Goal: Obtain resource: Download file/media

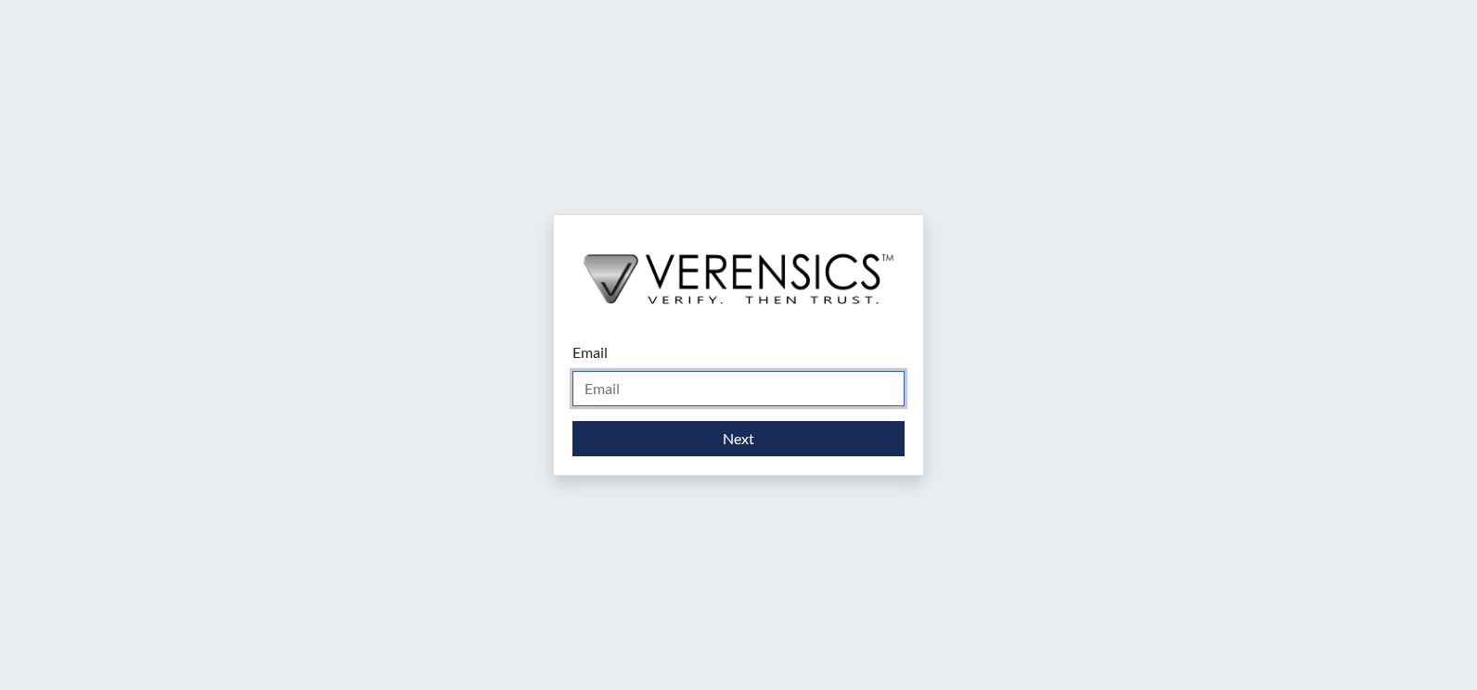
click at [635, 387] on input "Email" at bounding box center [738, 388] width 332 height 35
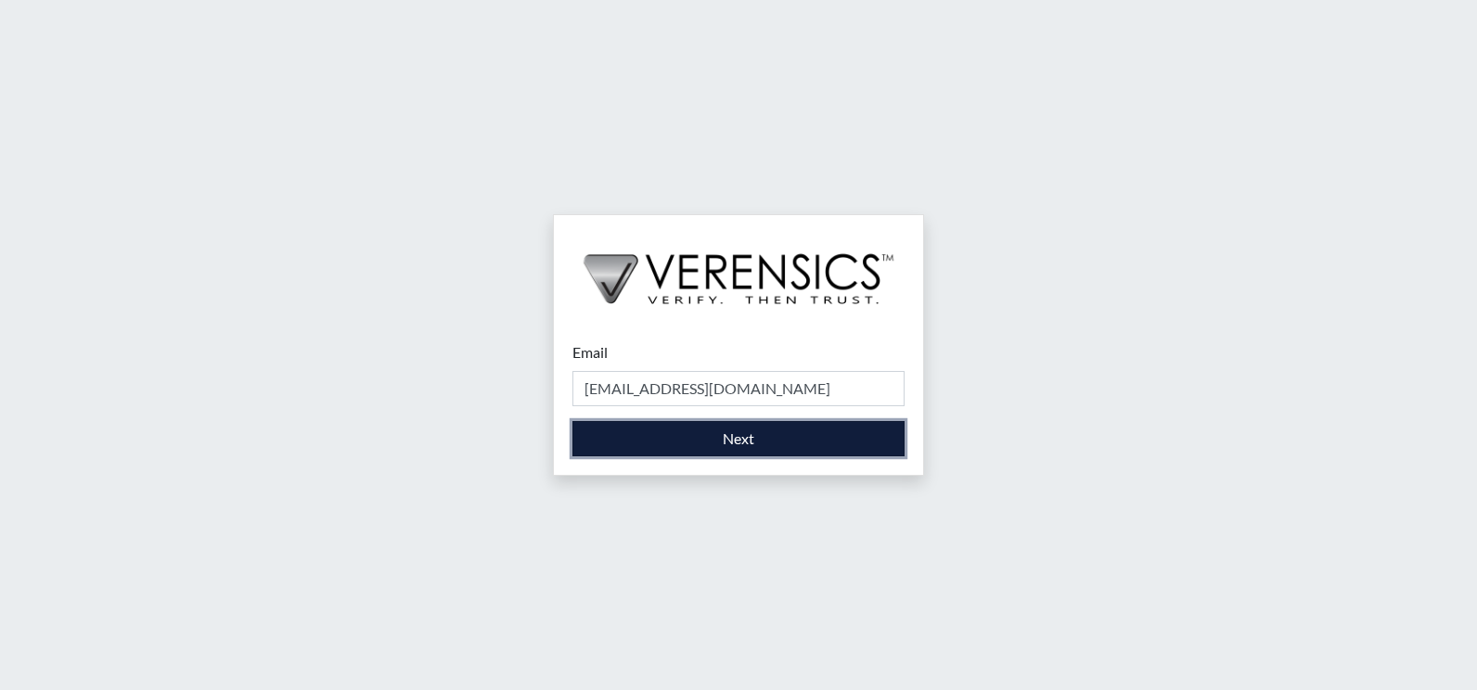
click at [649, 443] on button "Next" at bounding box center [738, 438] width 332 height 35
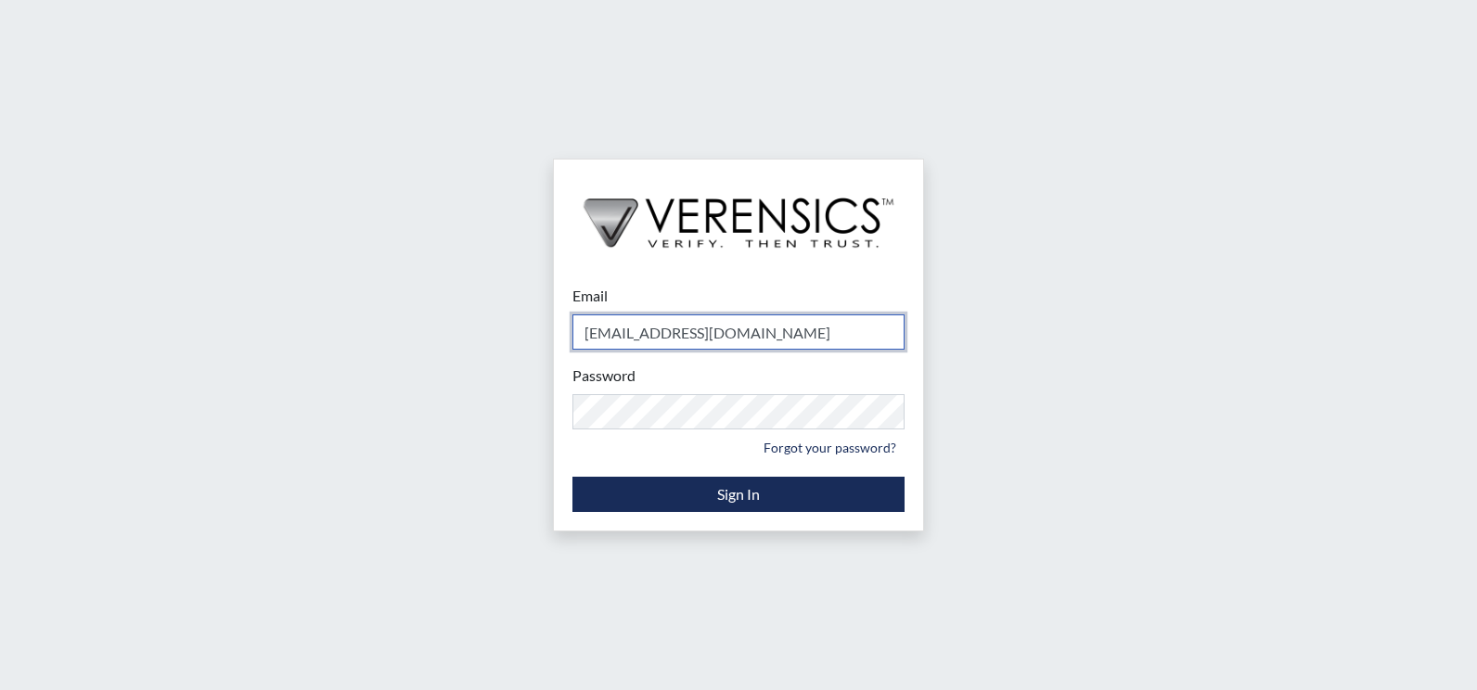
type input "[EMAIL_ADDRESS][PERSON_NAME][DOMAIN_NAME]"
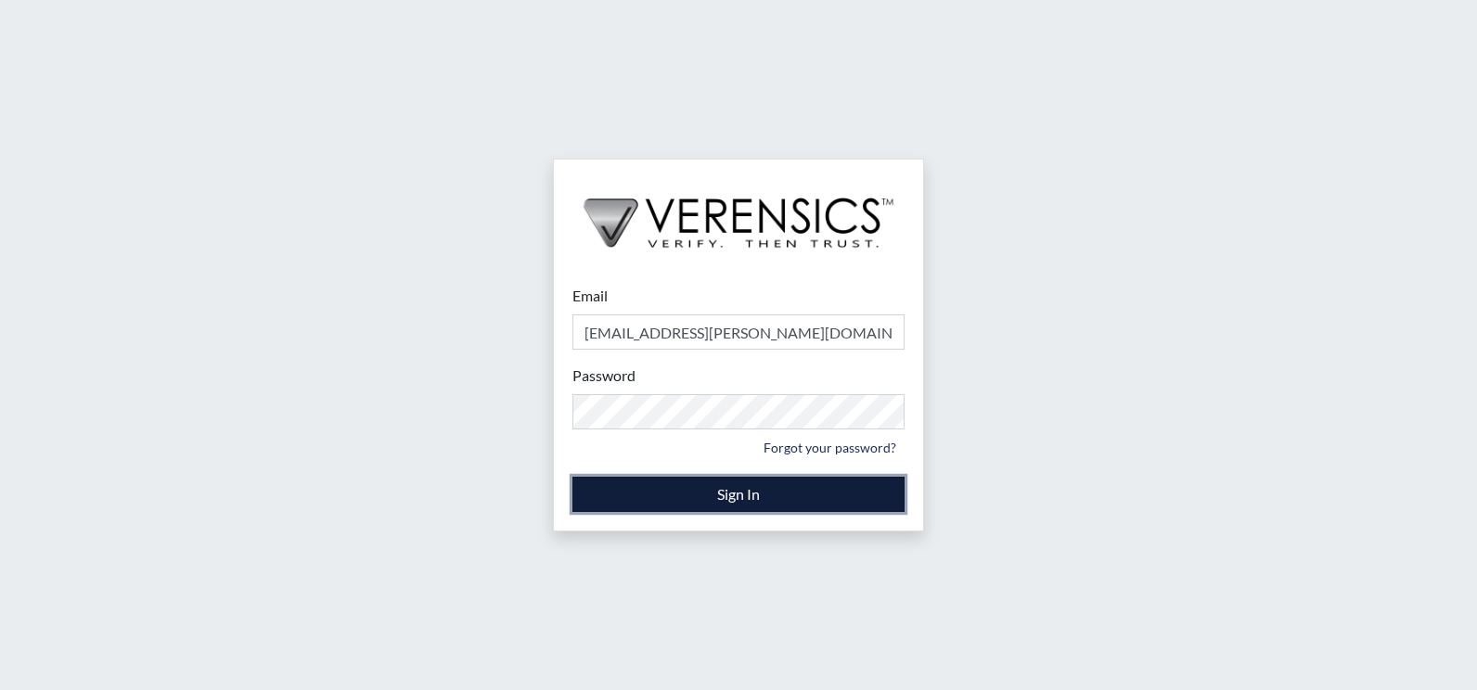
click at [637, 503] on button "Sign In" at bounding box center [738, 494] width 332 height 35
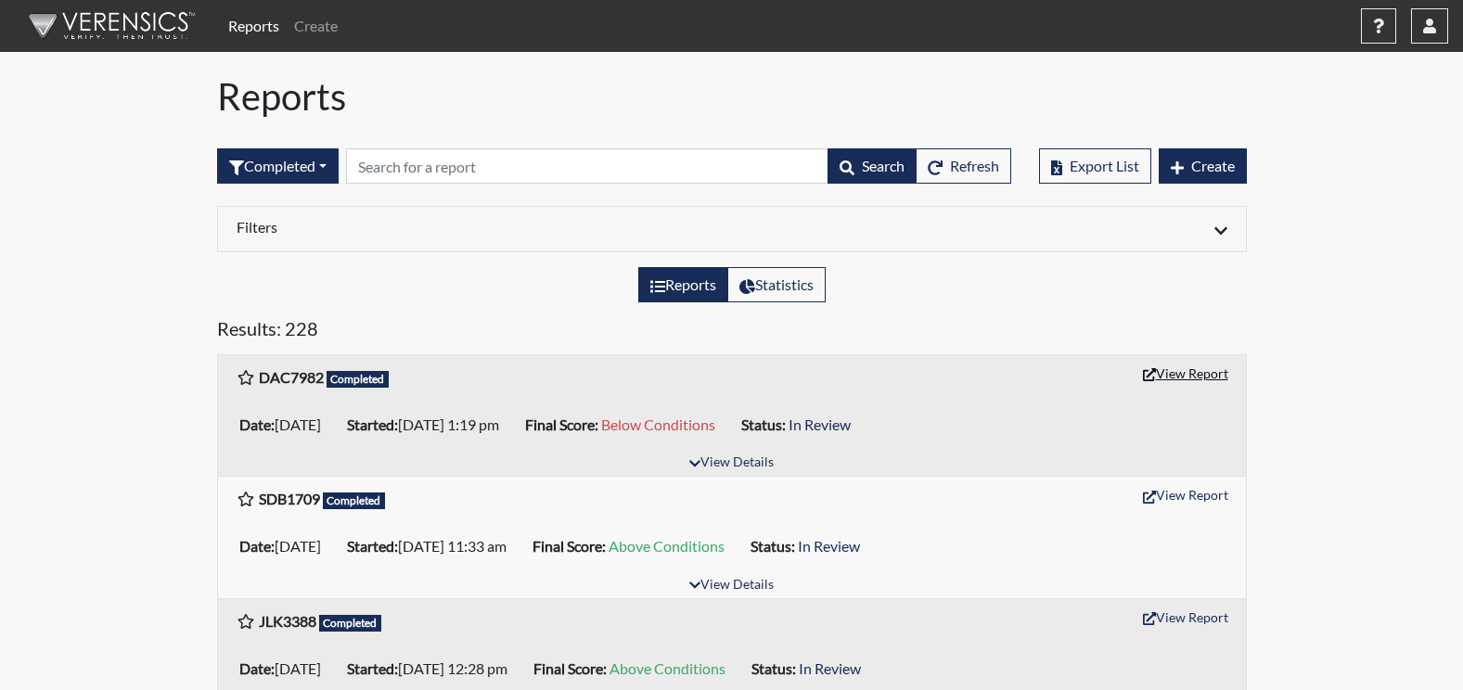
click at [1202, 367] on button "View Report" at bounding box center [1186, 373] width 102 height 29
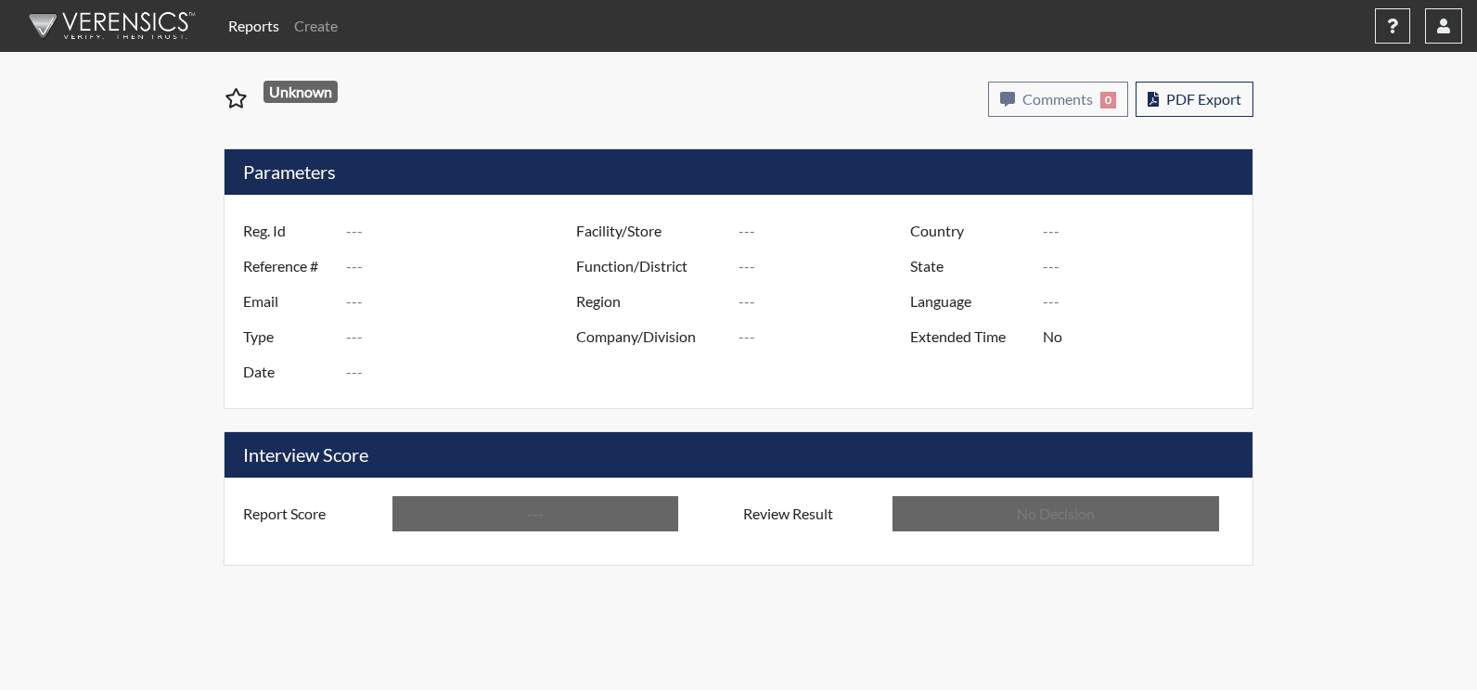
type input "DAC7982"
type input "51081"
type input "---"
type input "Corrections Pre-Employment"
type input "Sep 3, 2025"
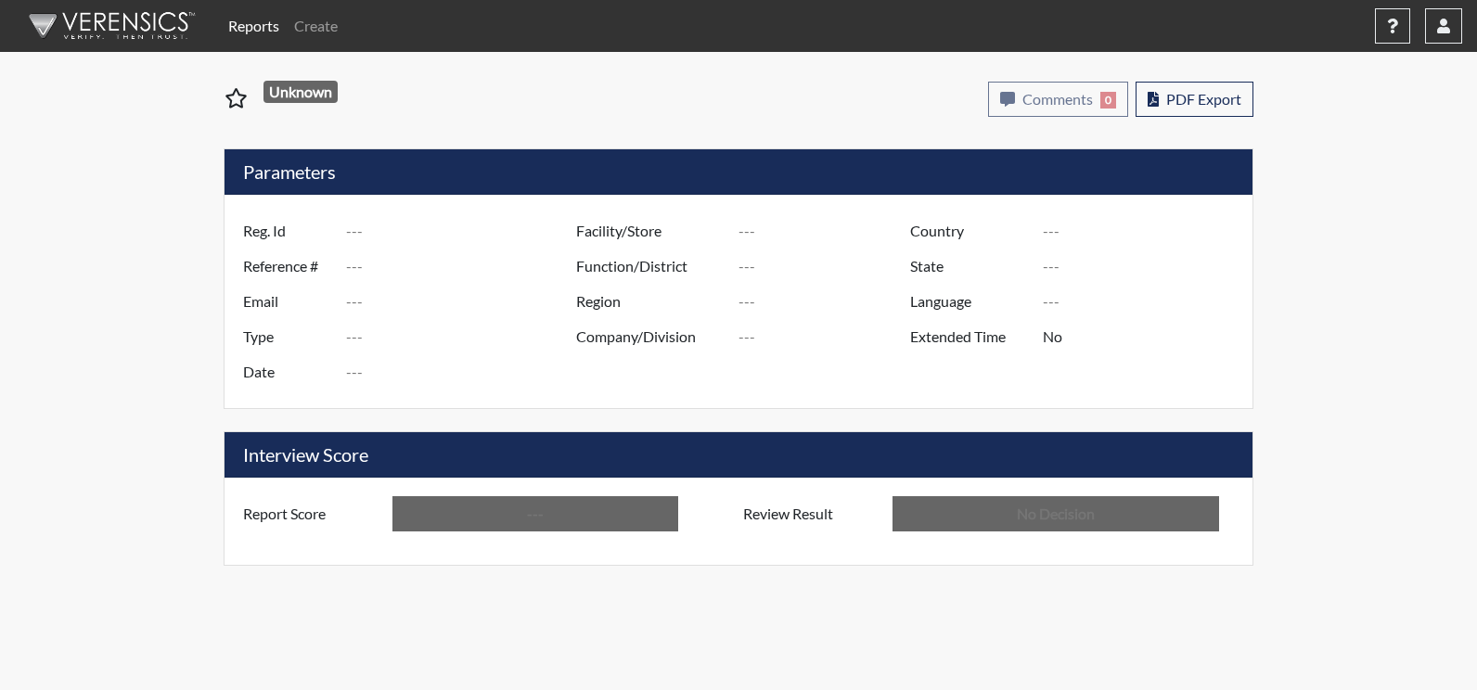
type input "Augusta SMP"
type input "[GEOGRAPHIC_DATA]"
type input "[US_STATE]"
type input "English"
type input "Below Conditions"
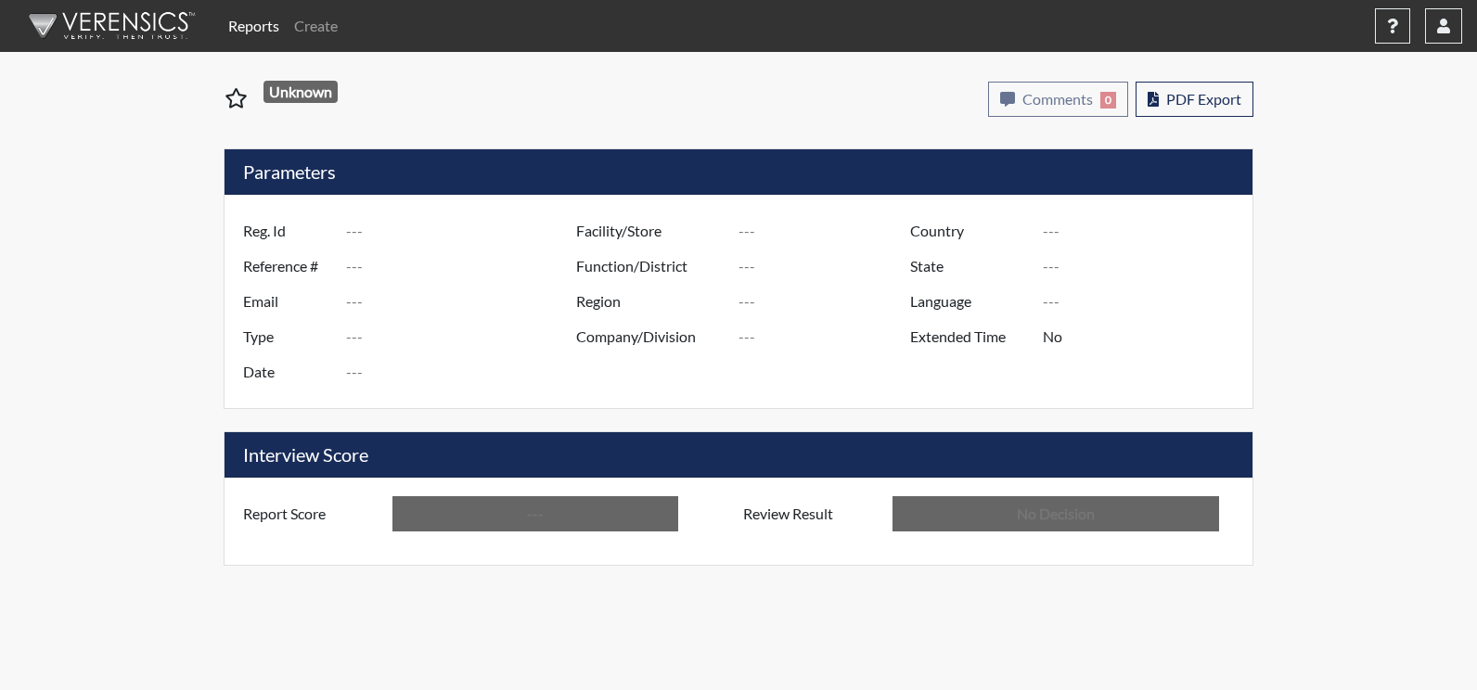
type input "In Review"
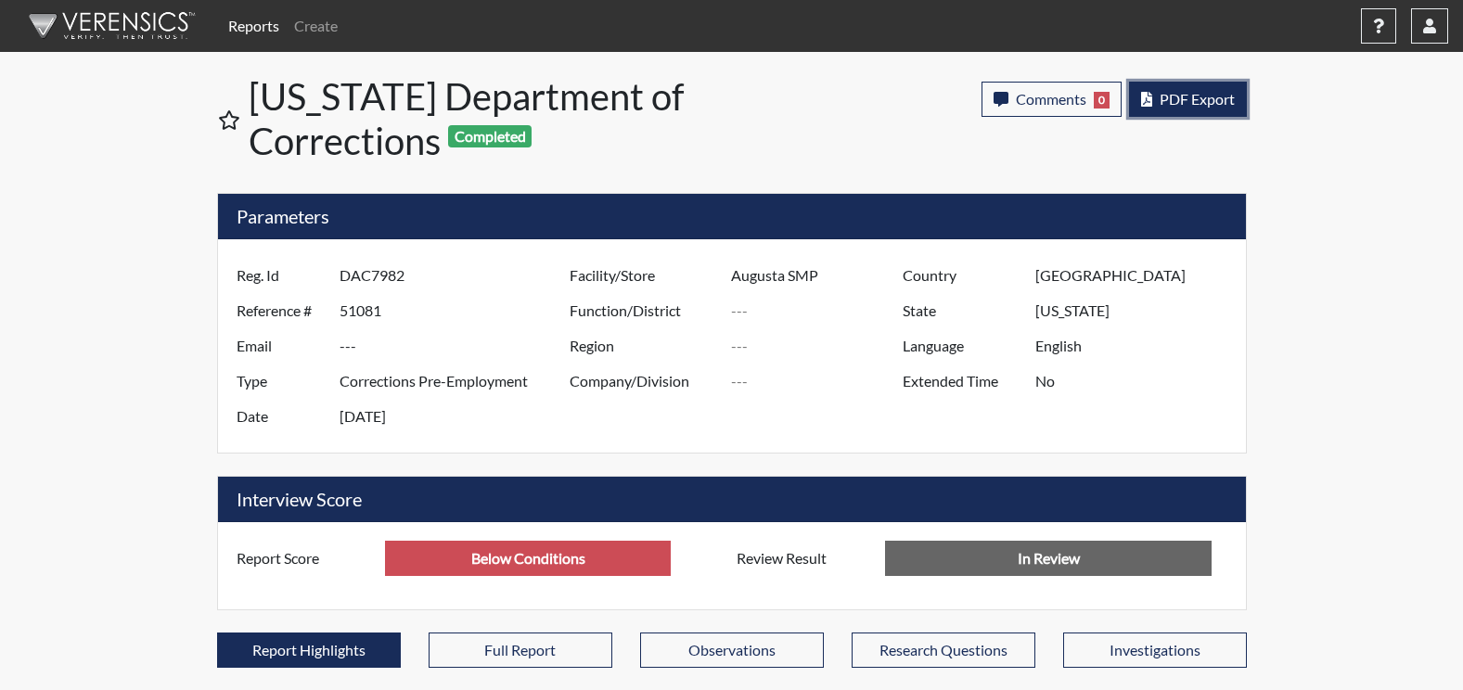
click at [1170, 97] on span "PDF Export" at bounding box center [1197, 99] width 75 height 18
